Goal: Obtain resource: Download file/media

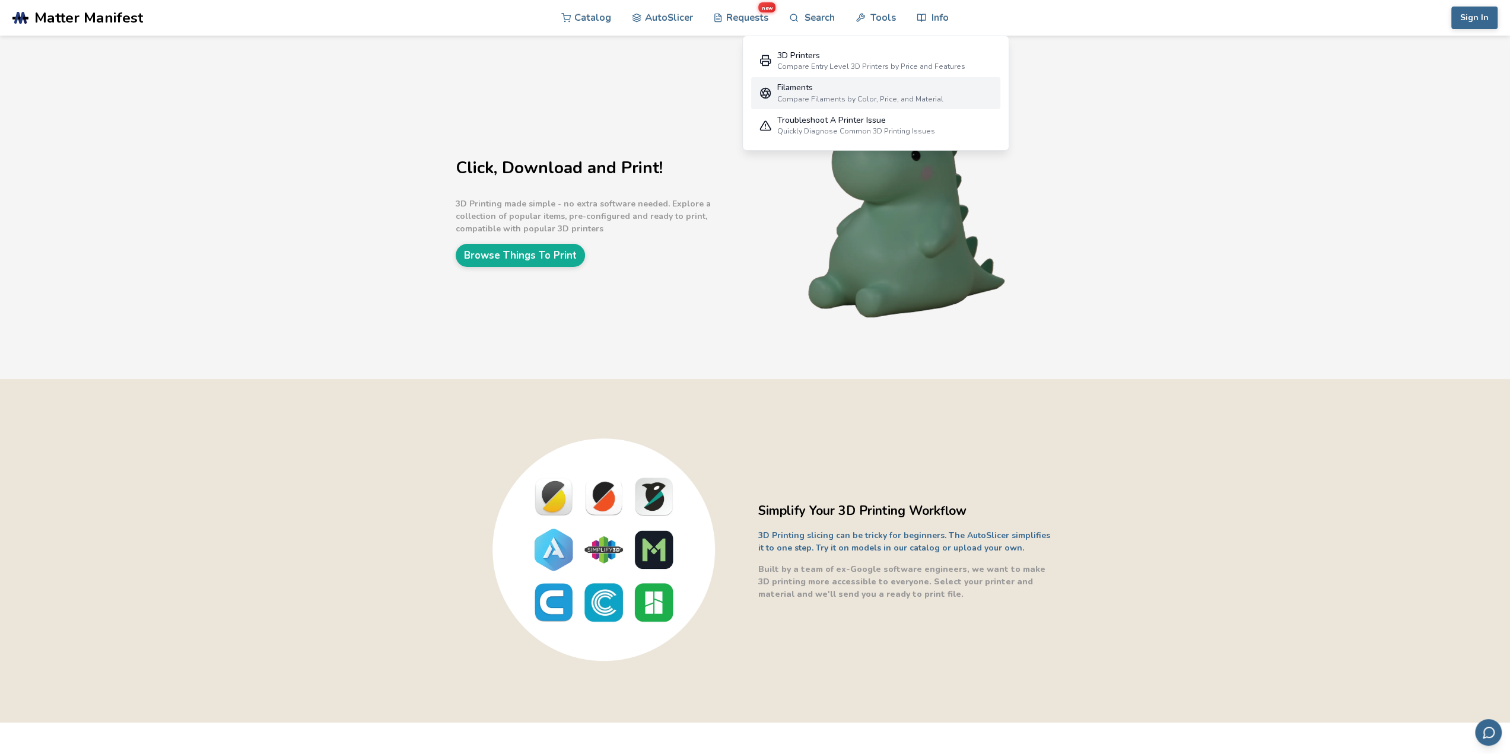
click at [803, 87] on div "Filaments" at bounding box center [860, 87] width 166 height 9
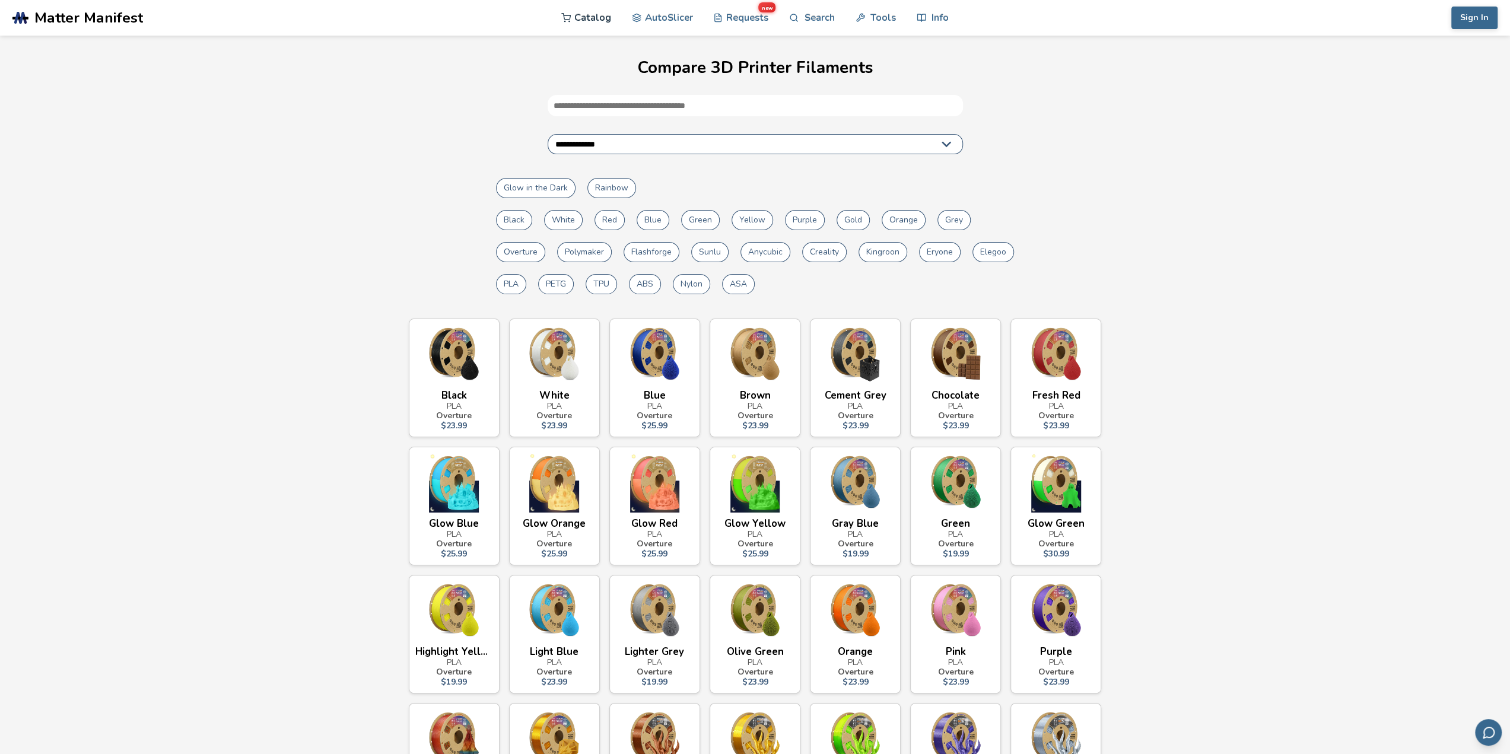
click at [579, 17] on link "Catalog" at bounding box center [586, 18] width 50 height 36
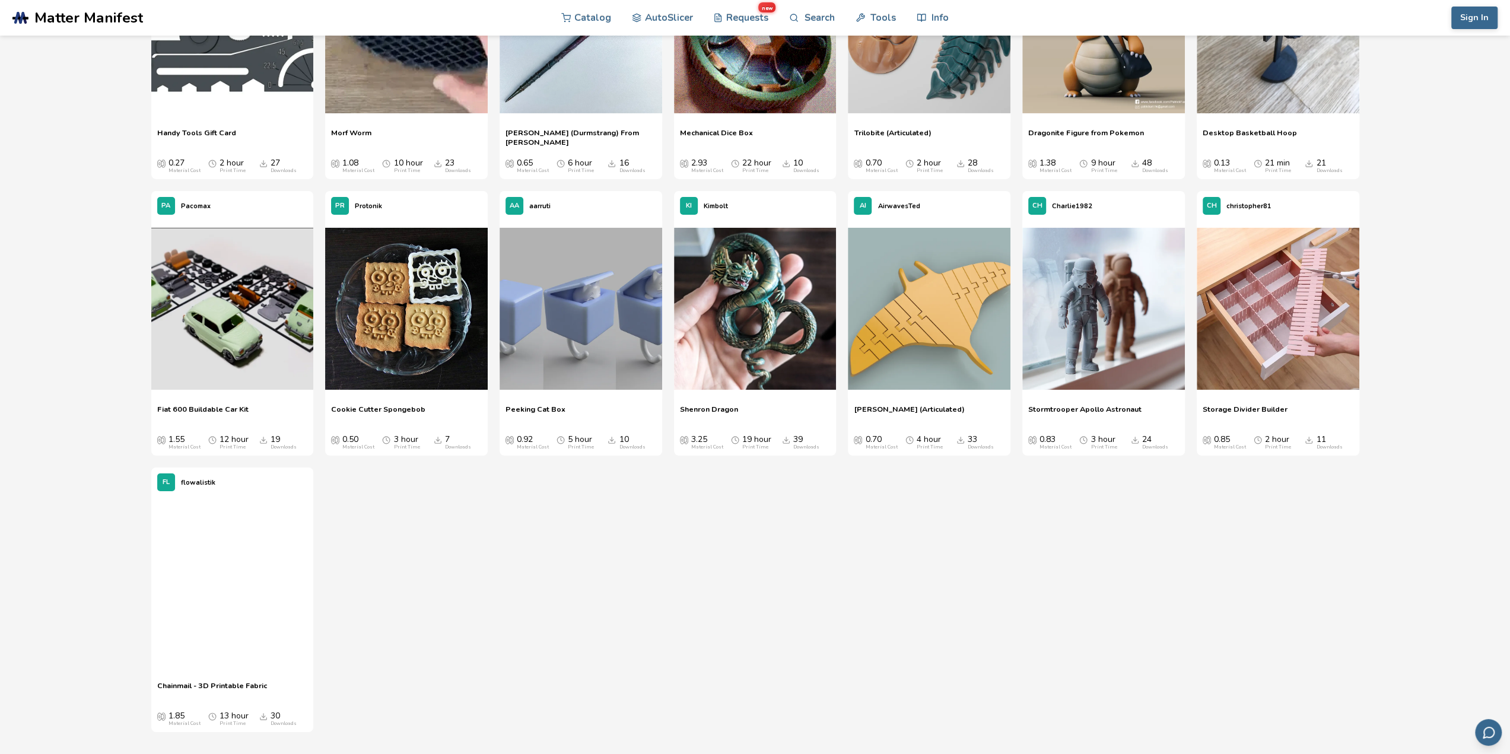
scroll to position [4094, 0]
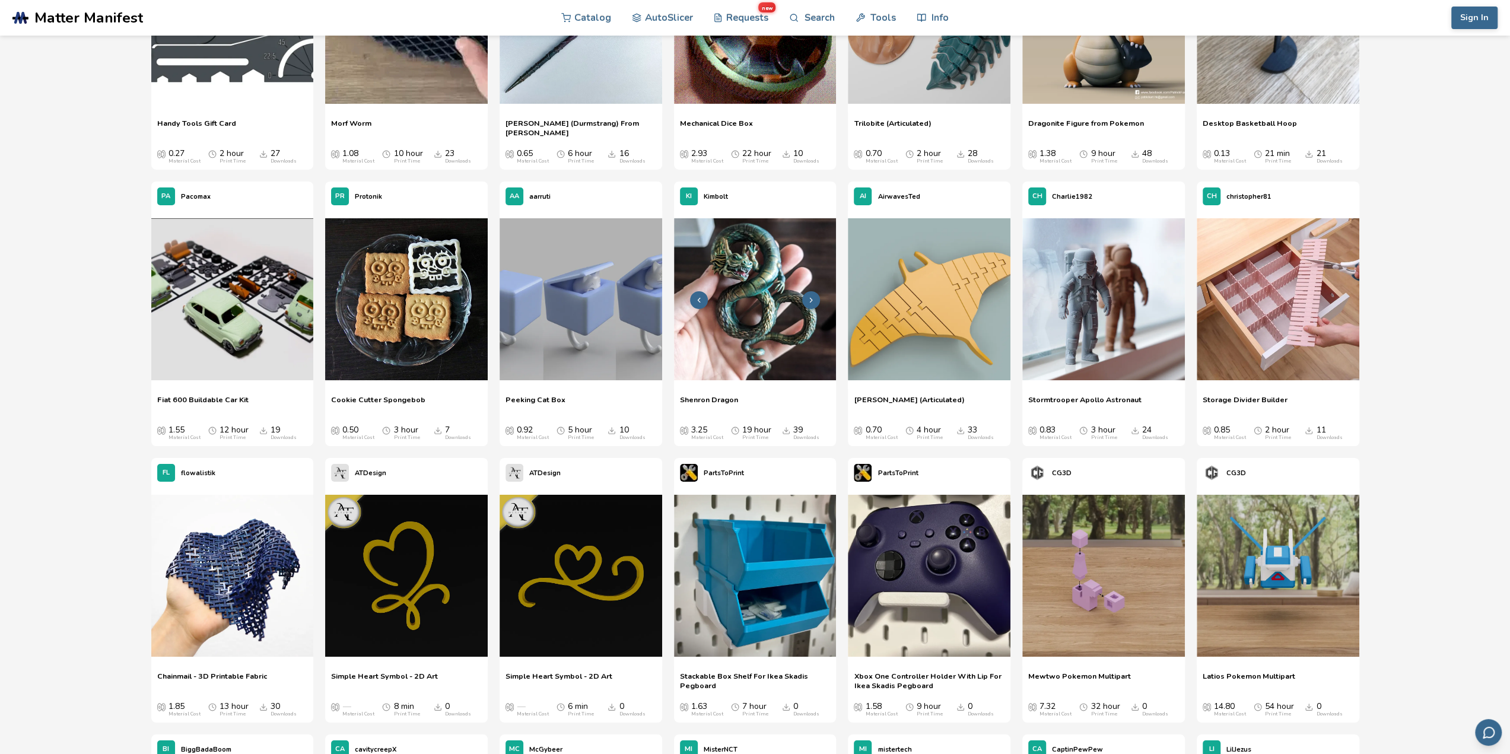
click at [760, 294] on img at bounding box center [755, 299] width 163 height 163
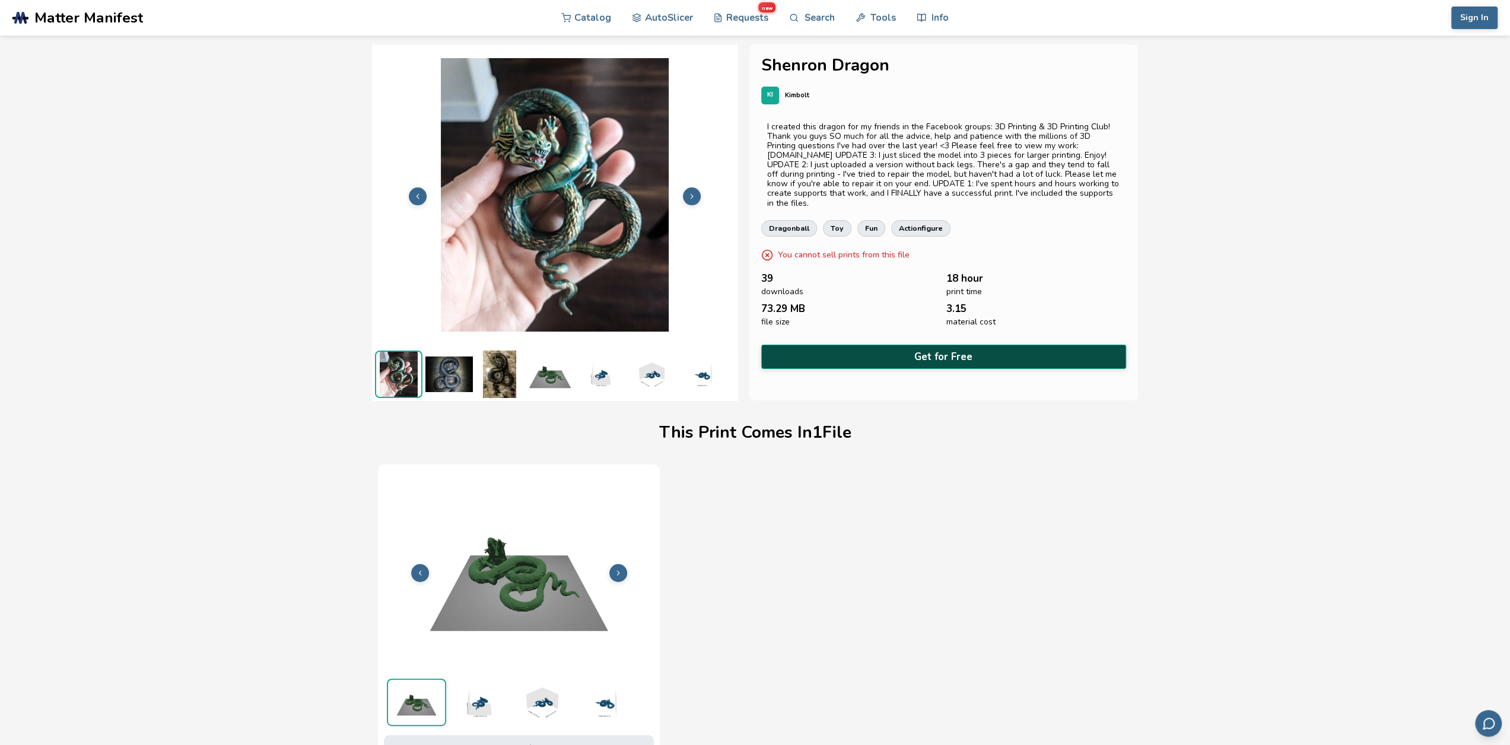
click at [985, 345] on button "Get for Free" at bounding box center [944, 357] width 366 height 24
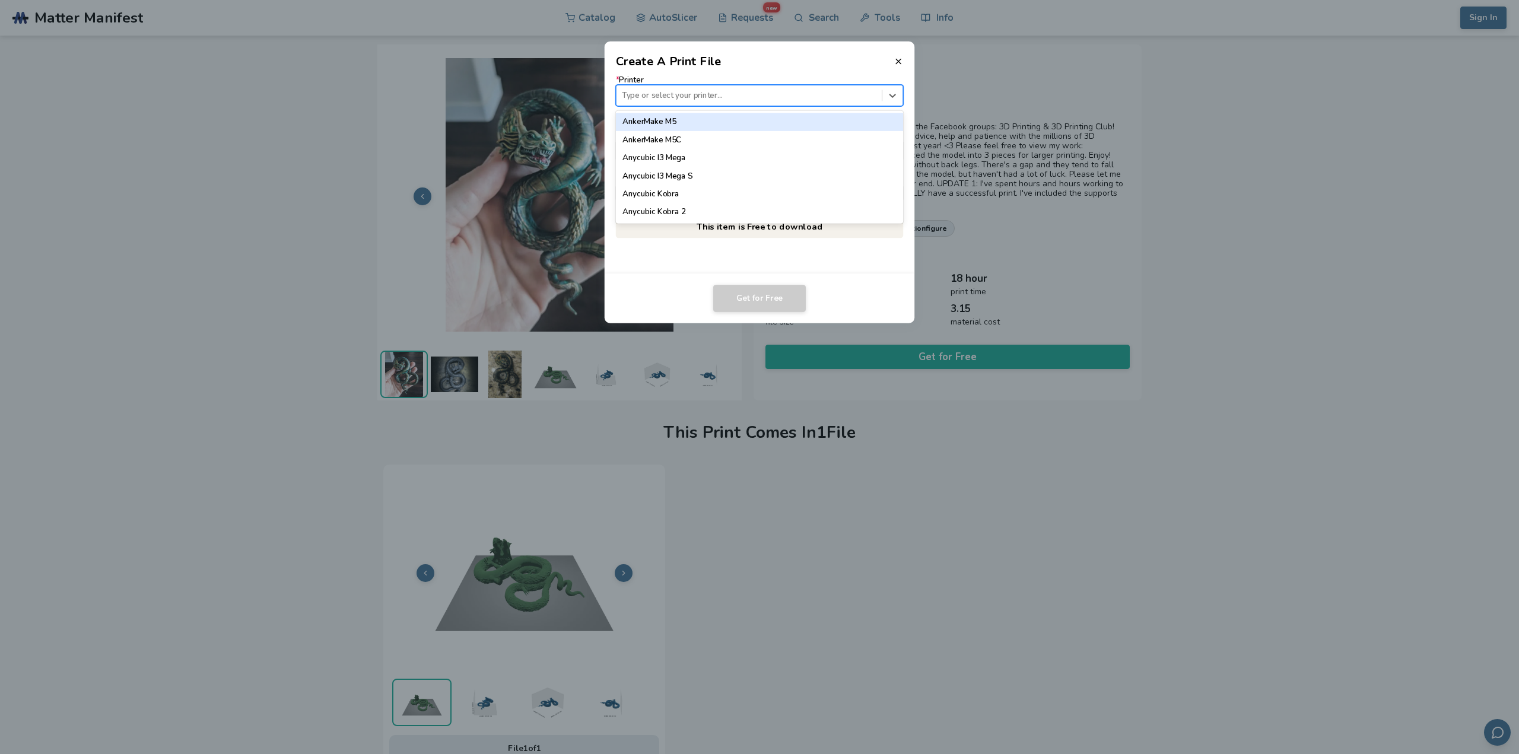
click at [691, 97] on div at bounding box center [749, 95] width 254 height 11
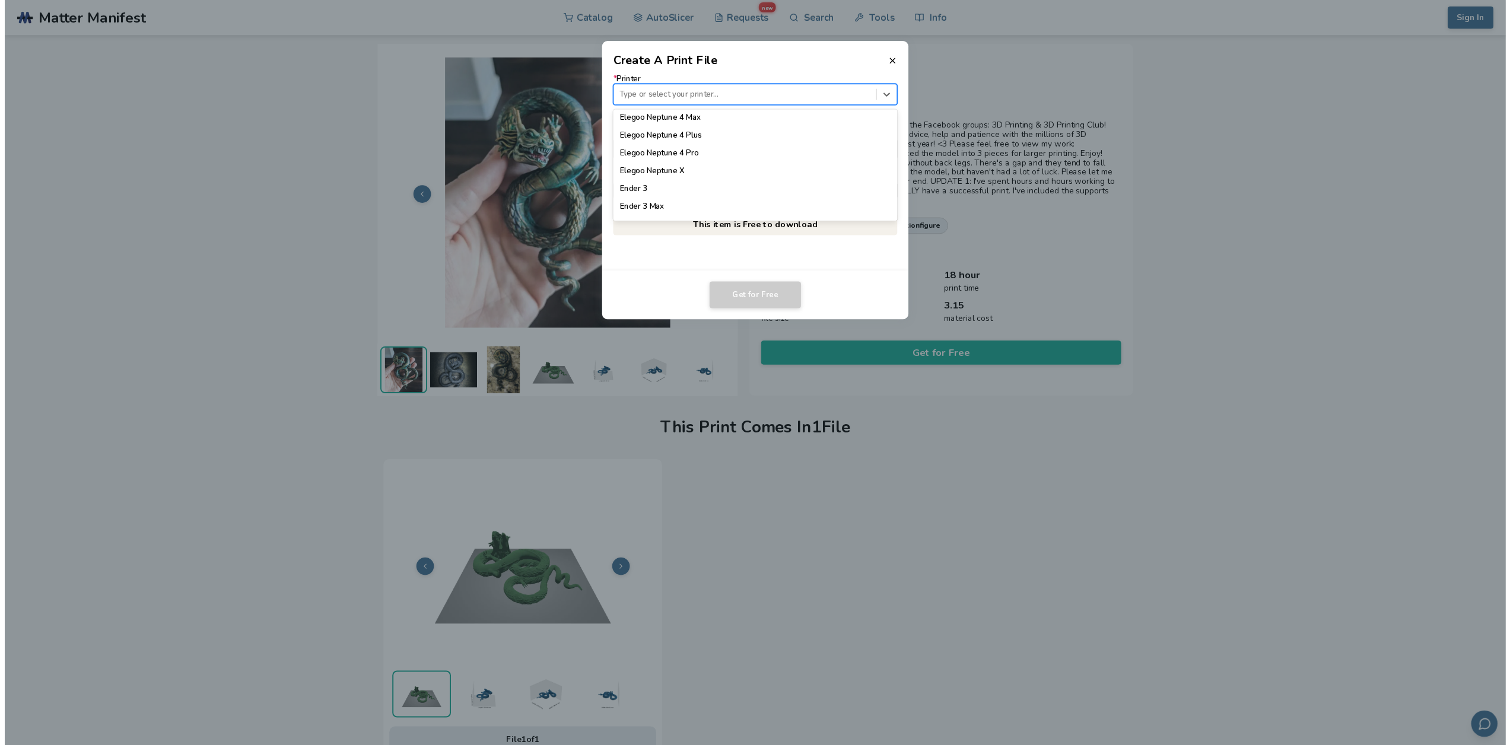
scroll to position [653, 0]
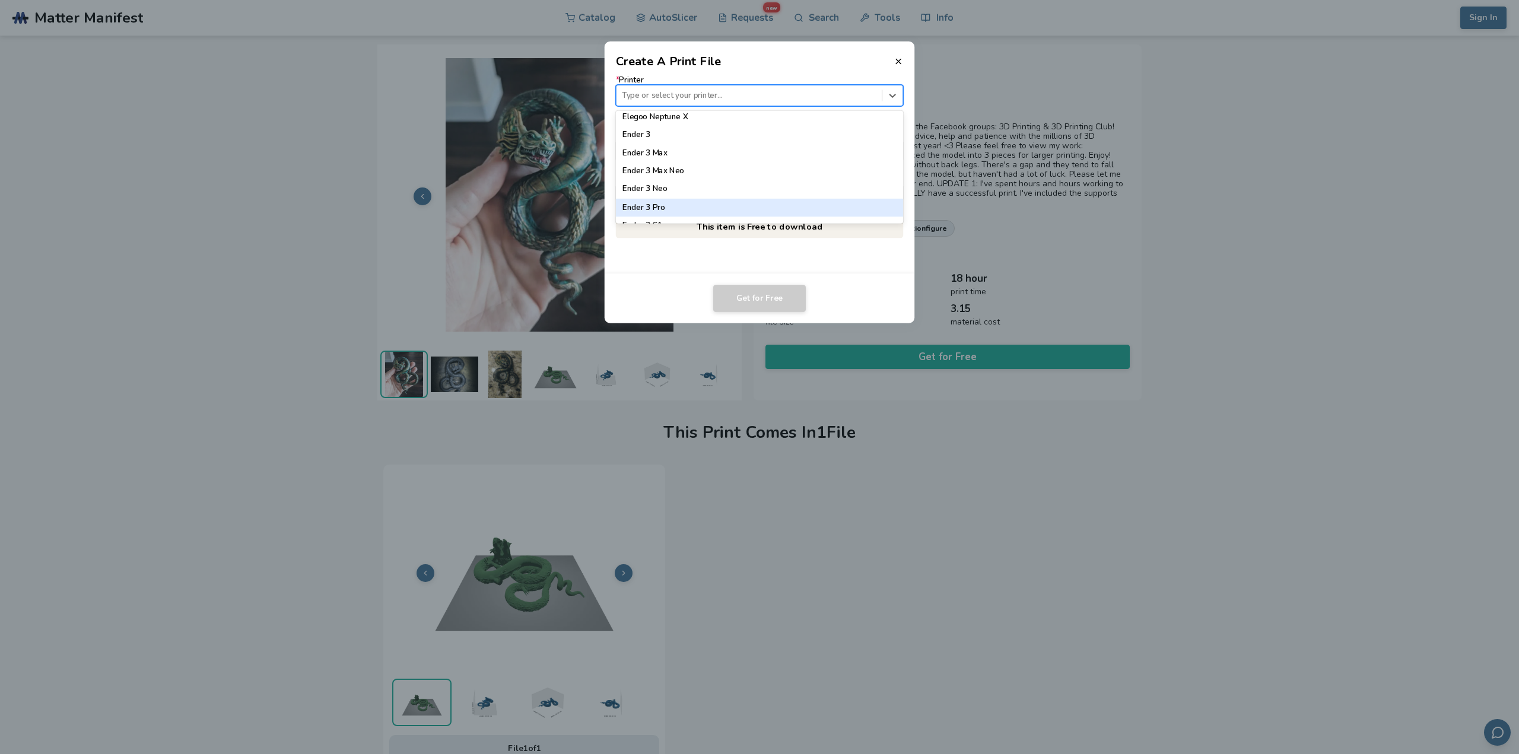
click at [681, 205] on div "Ender 3 Pro" at bounding box center [760, 207] width 288 height 18
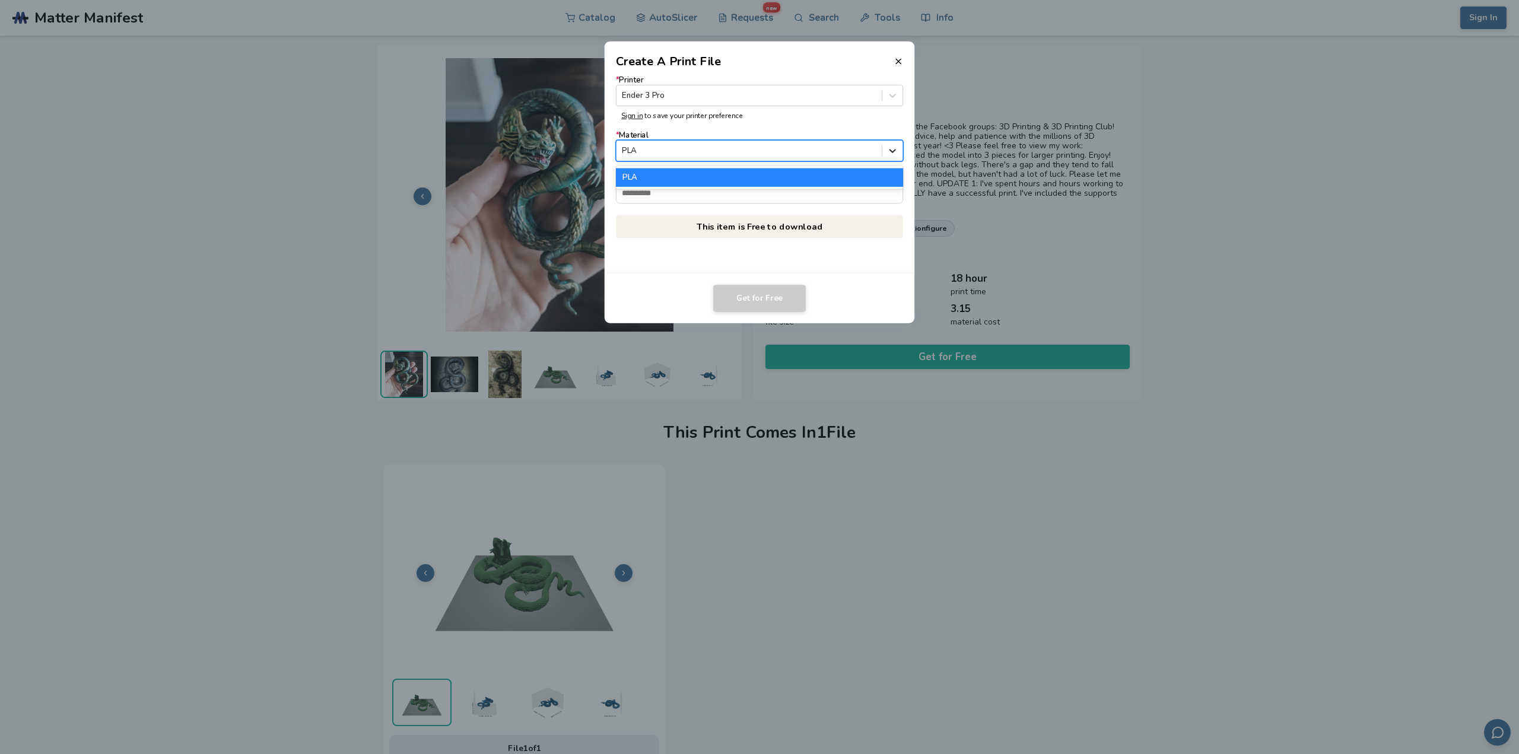
click at [892, 154] on icon at bounding box center [892, 150] width 11 height 11
click at [648, 287] on div "Get for Free" at bounding box center [760, 298] width 288 height 27
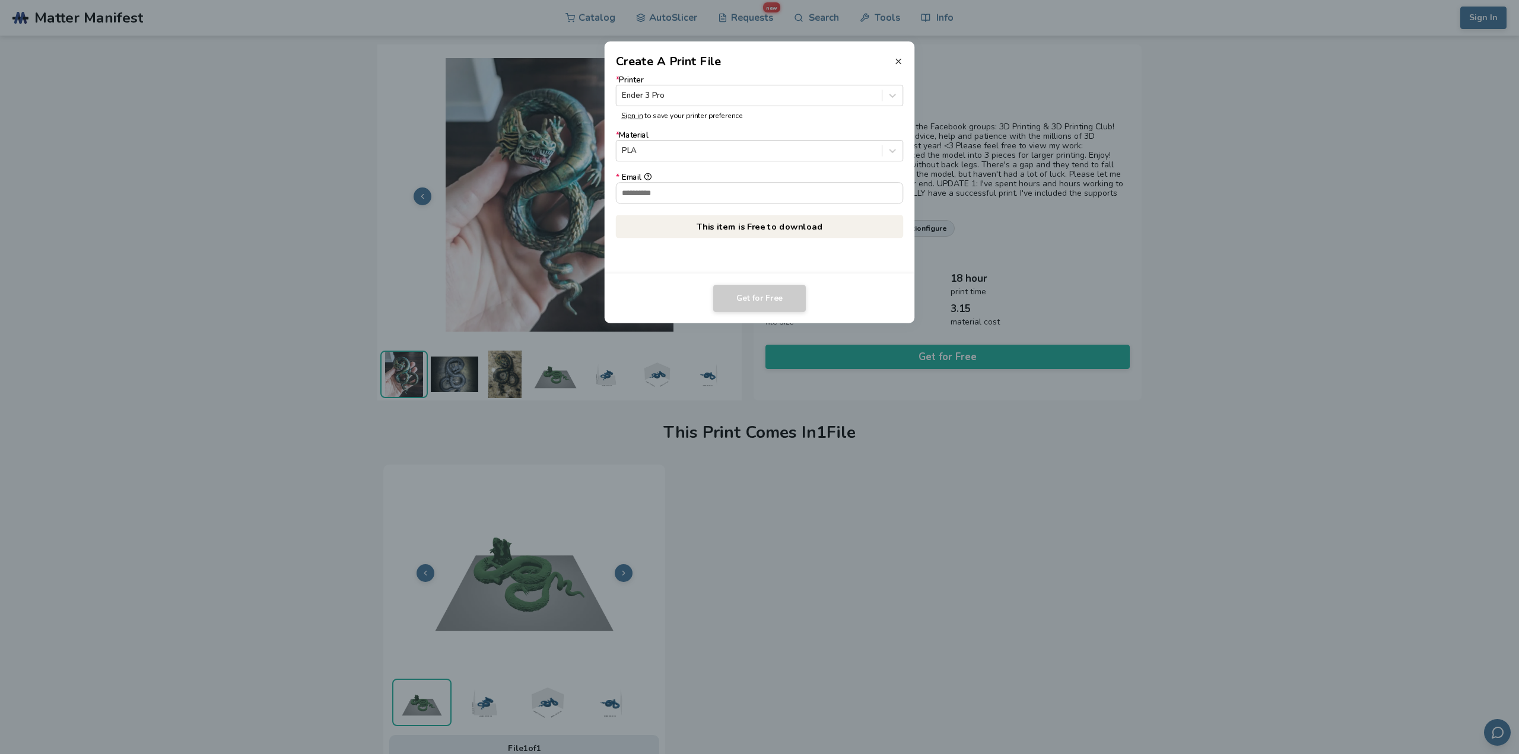
click at [901, 62] on icon at bounding box center [898, 60] width 9 height 9
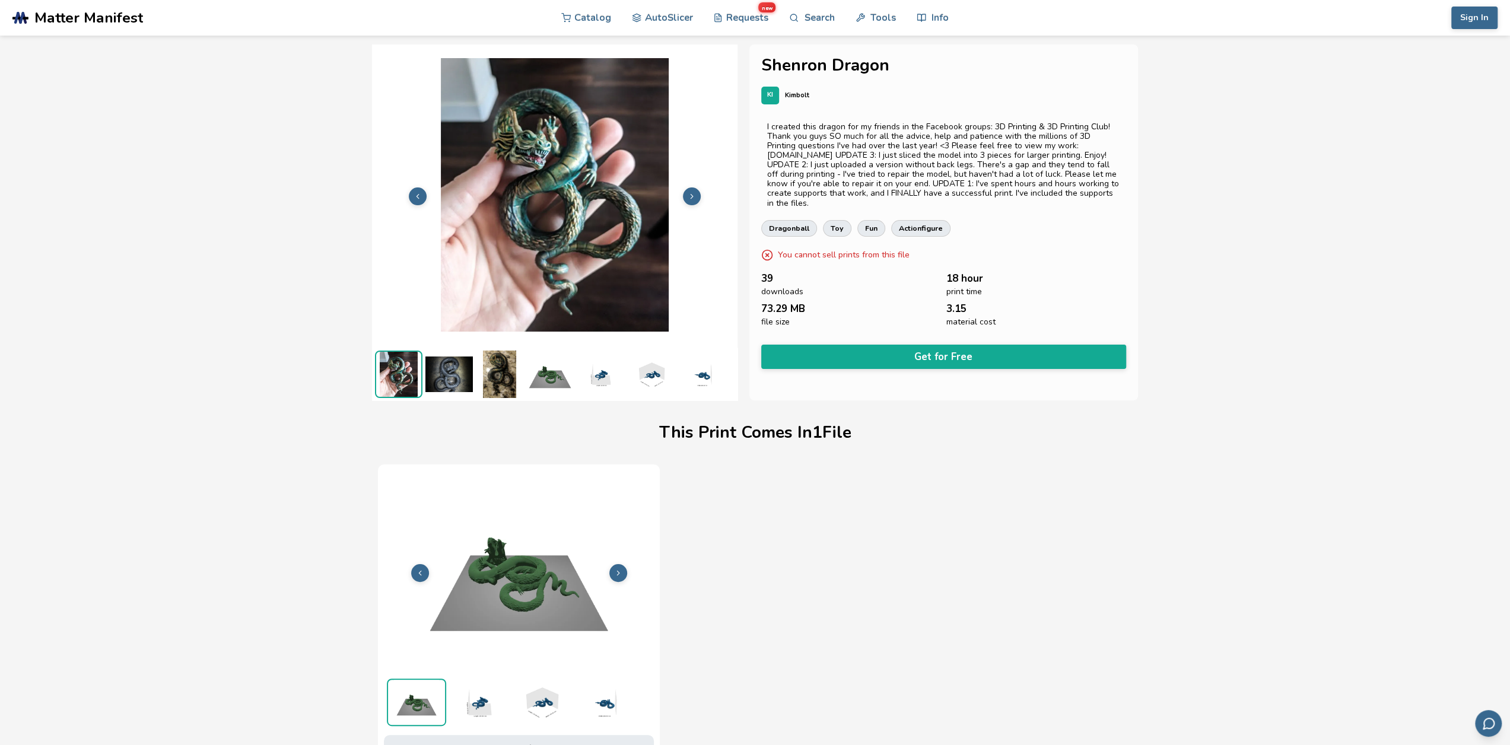
click at [508, 379] on img at bounding box center [499, 374] width 47 height 47
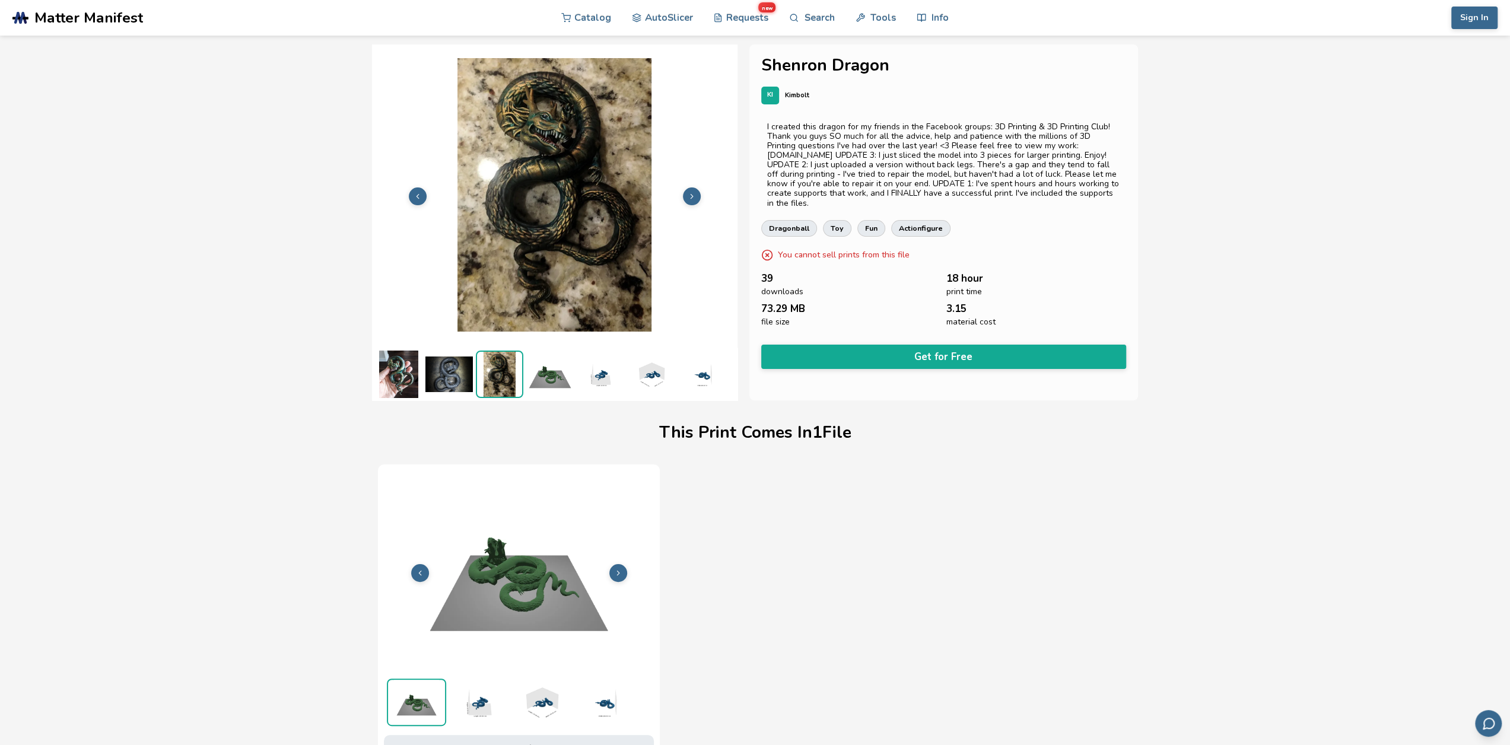
click at [544, 373] on img at bounding box center [549, 374] width 47 height 47
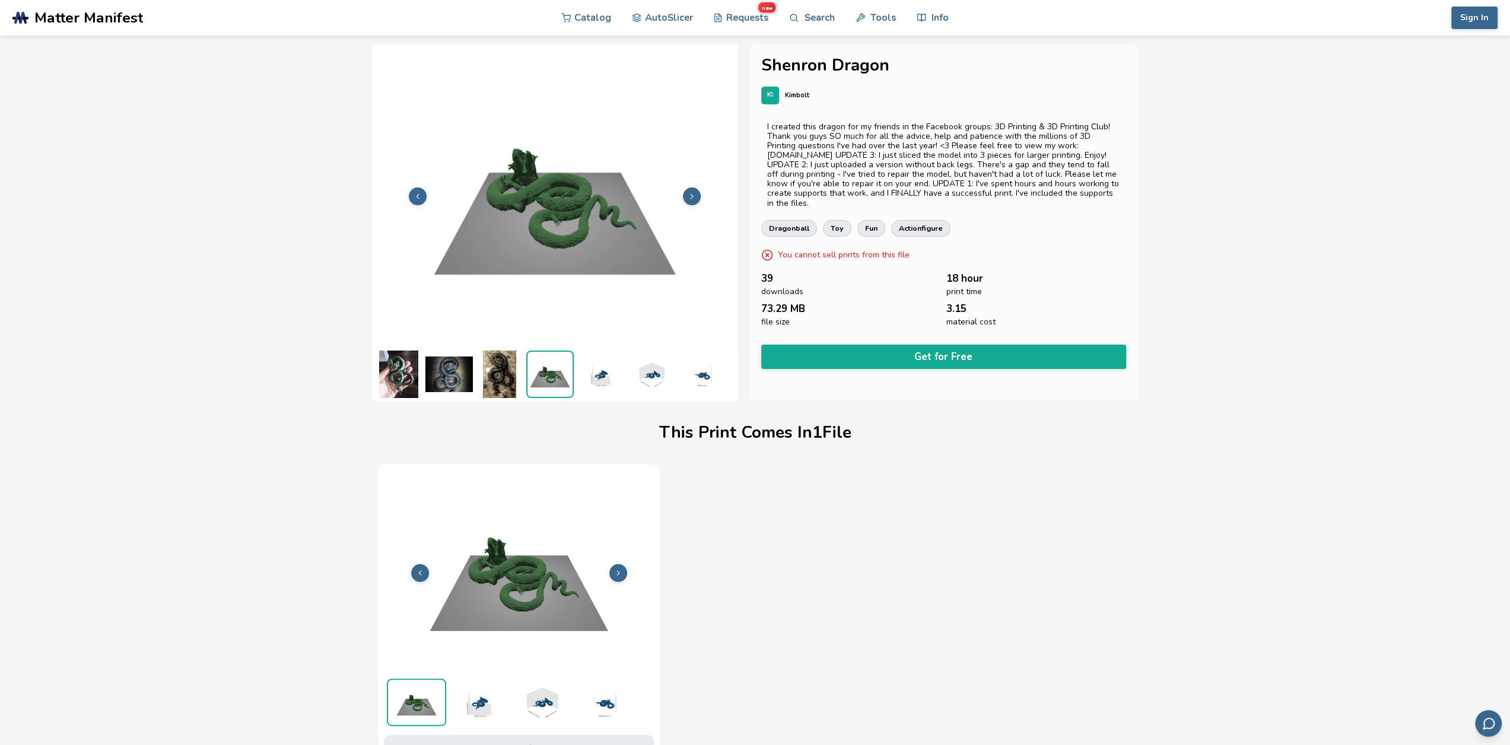
click at [613, 380] on img at bounding box center [600, 374] width 47 height 47
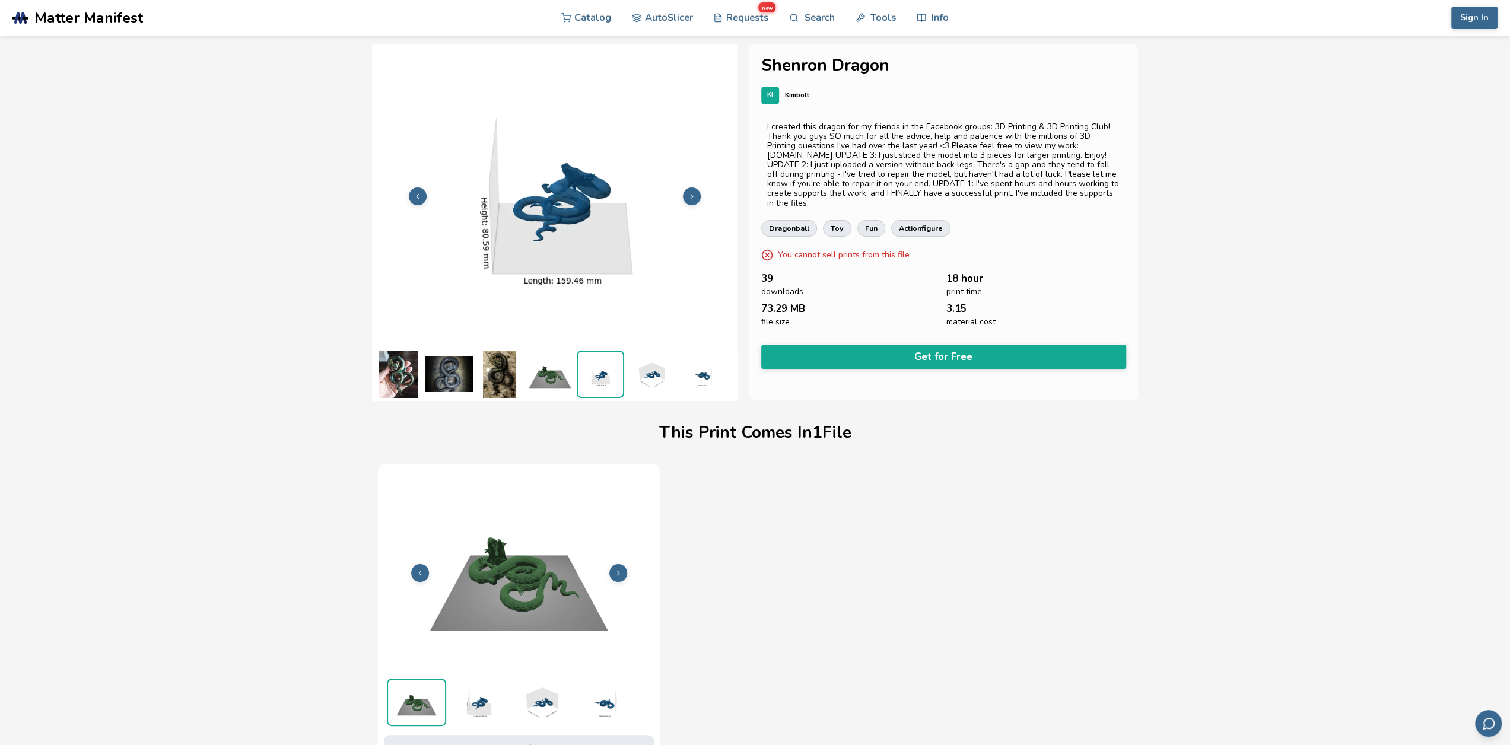
click at [657, 372] on img at bounding box center [650, 374] width 47 height 47
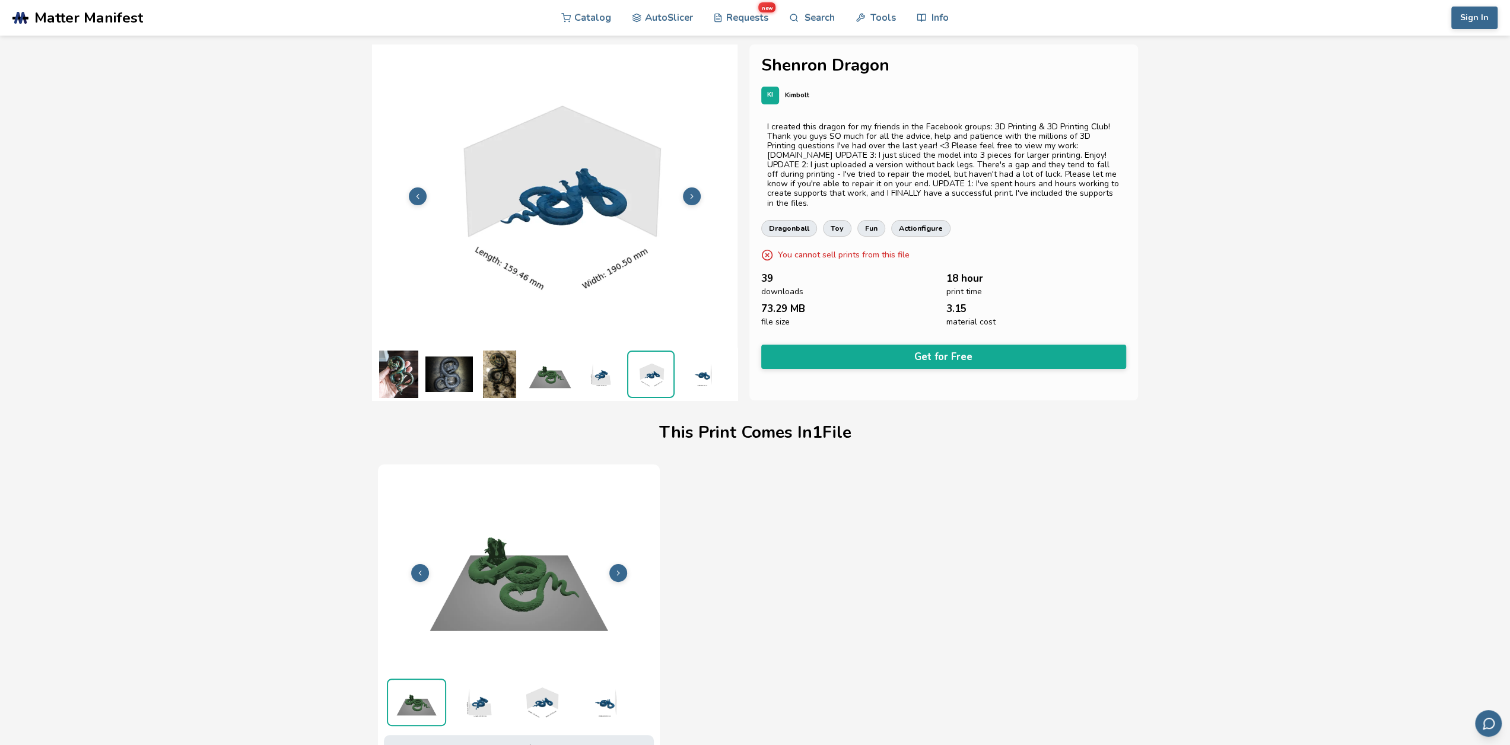
click at [694, 372] on img at bounding box center [701, 374] width 47 height 47
